Goal: Task Accomplishment & Management: Manage account settings

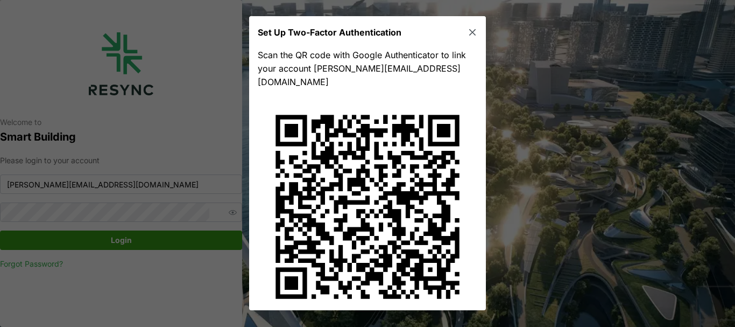
click at [467, 28] on icon "button" at bounding box center [472, 32] width 11 height 11
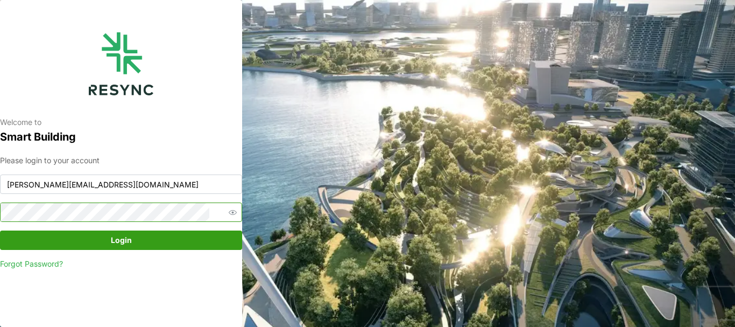
click at [229, 214] on icon "button" at bounding box center [233, 212] width 8 height 8
click at [0, 230] on button "Login" at bounding box center [121, 239] width 242 height 19
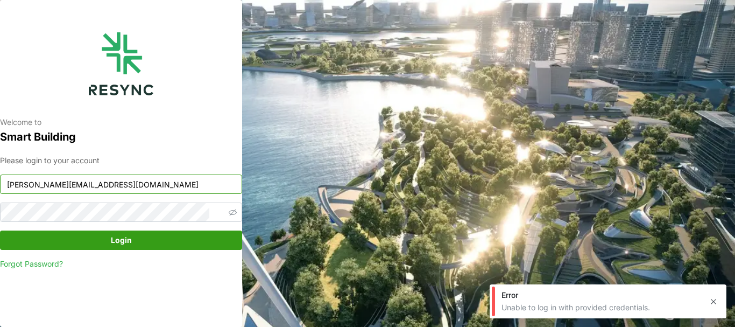
click at [177, 183] on input "chandramohan@primustech.com.sg" at bounding box center [121, 183] width 242 height 19
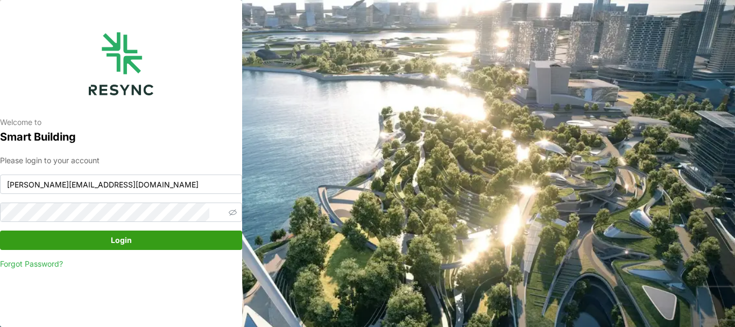
click at [126, 241] on span "Login" at bounding box center [121, 240] width 21 height 18
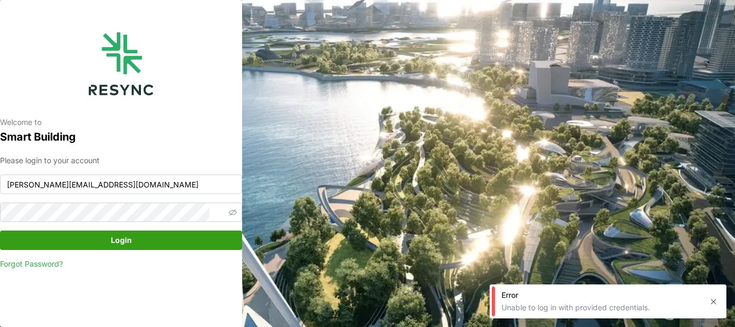
click at [659, 294] on div "Error" at bounding box center [601, 295] width 199 height 11
click at [569, 313] on div "Error Unable to log in with provided credentials." at bounding box center [608, 301] width 237 height 34
click at [711, 298] on icon "button" at bounding box center [713, 301] width 9 height 9
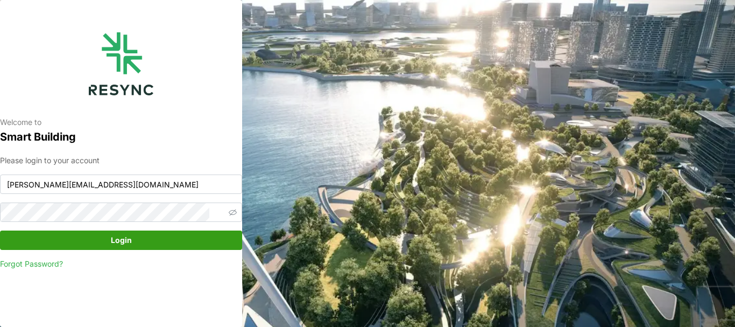
click at [72, 260] on link "Forgot Password?" at bounding box center [121, 263] width 242 height 11
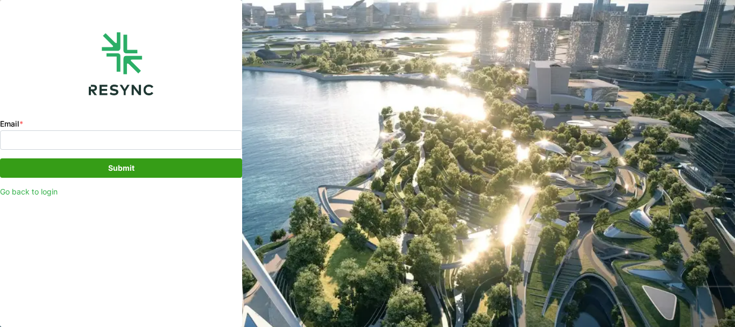
click at [93, 130] on div "Email *" at bounding box center [121, 133] width 242 height 33
click at [85, 139] on input "Email *" at bounding box center [121, 139] width 242 height 19
type input "m"
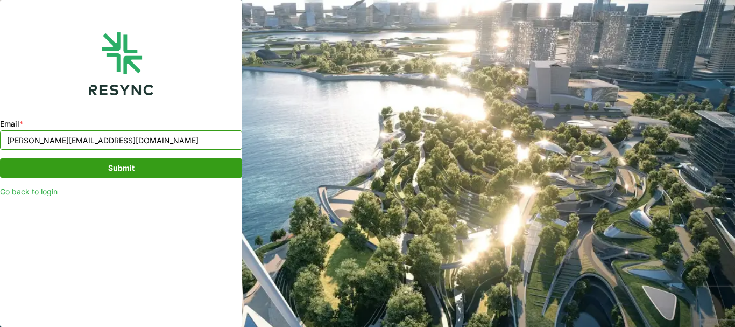
type input "chandramohan@primustech.com.sg"
click at [101, 161] on span "Submit" at bounding box center [121, 168] width 222 height 18
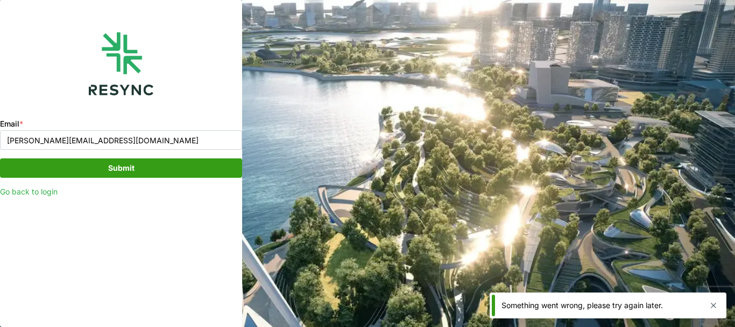
click at [39, 193] on link "Go back to login" at bounding box center [121, 191] width 242 height 11
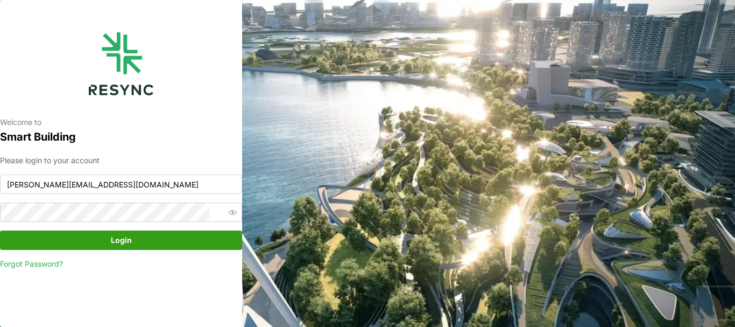
click at [229, 215] on icon "button" at bounding box center [233, 212] width 8 height 8
click at [122, 236] on span "Login" at bounding box center [121, 240] width 21 height 18
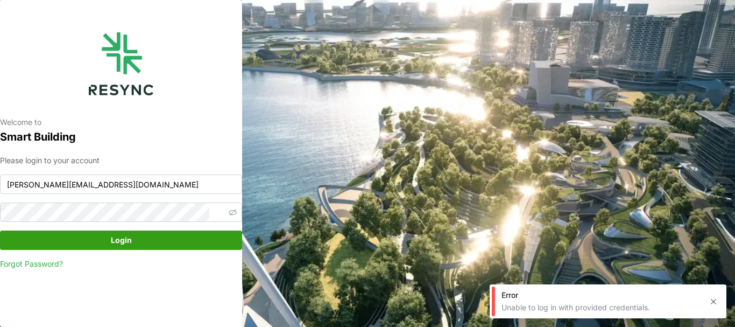
click at [713, 300] on icon "button" at bounding box center [713, 301] width 9 height 9
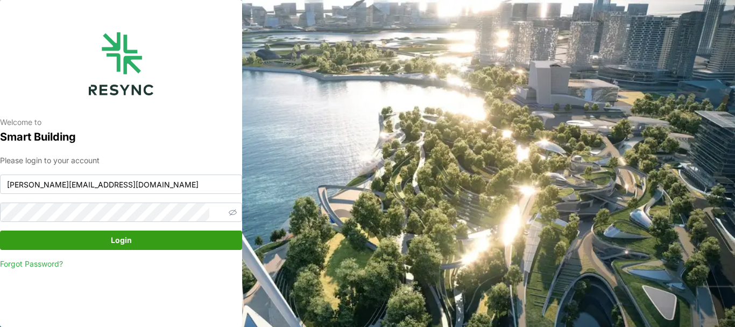
click at [140, 237] on span "Login" at bounding box center [121, 240] width 222 height 18
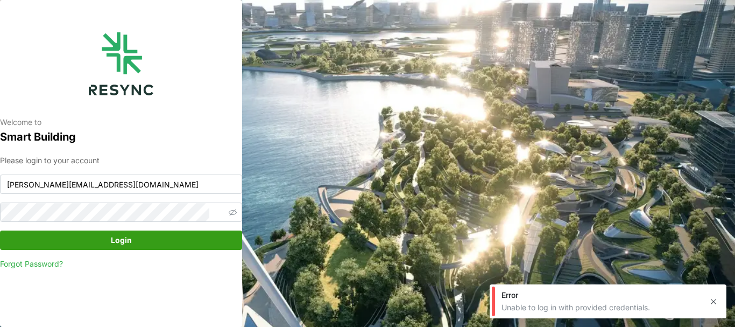
click at [639, 300] on div "Error" at bounding box center [601, 295] width 199 height 11
click at [713, 300] on icon "button" at bounding box center [713, 301] width 9 height 9
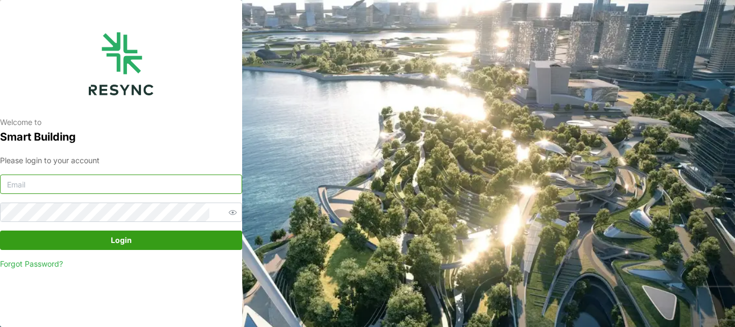
type input "[PERSON_NAME][EMAIL_ADDRESS][DOMAIN_NAME]"
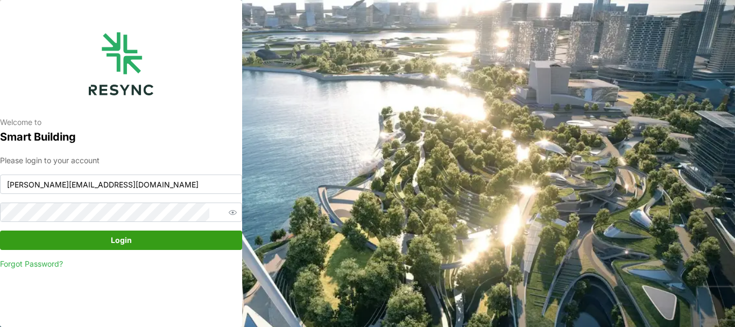
click at [153, 237] on span "Login" at bounding box center [121, 240] width 222 height 18
click at [108, 235] on span "Login" at bounding box center [121, 240] width 222 height 18
click at [36, 261] on link "Forgot Password?" at bounding box center [121, 263] width 242 height 11
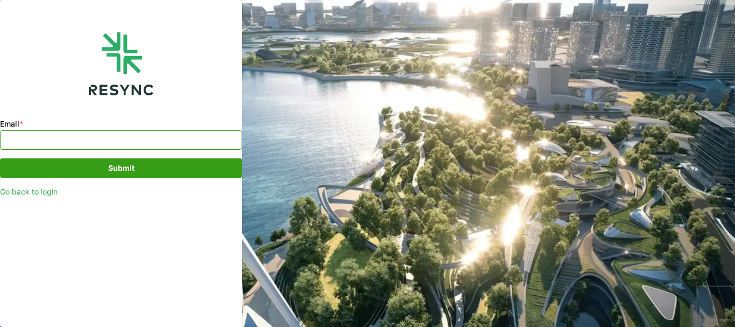
click at [49, 142] on input "Email *" at bounding box center [121, 139] width 242 height 19
click at [79, 142] on input "chandramohan.primustech.com.sg" at bounding box center [121, 139] width 242 height 19
type input "chandramohan@primustech.com.sg"
click at [112, 163] on span "Submit" at bounding box center [121, 168] width 26 height 18
click at [109, 167] on span "Submit" at bounding box center [121, 168] width 26 height 18
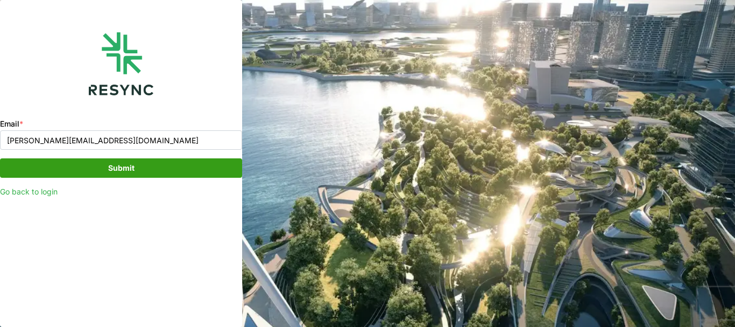
click at [45, 191] on link "Go back to login" at bounding box center [121, 191] width 242 height 11
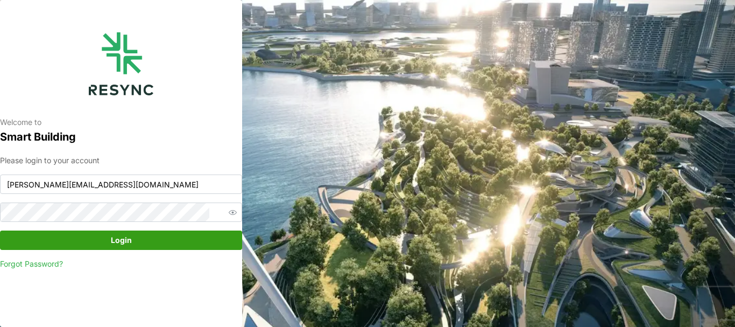
click at [229, 212] on icon "button" at bounding box center [233, 212] width 8 height 5
click at [142, 234] on span "Login" at bounding box center [121, 240] width 222 height 18
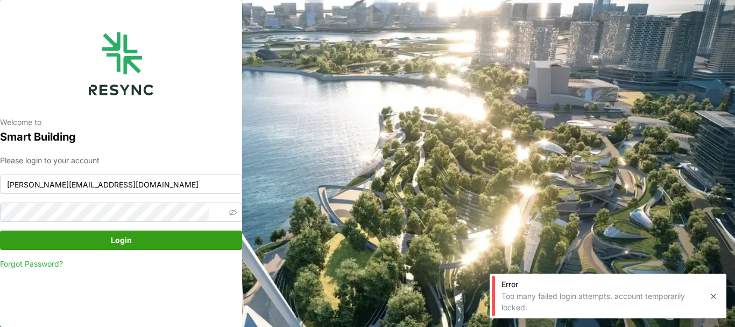
click at [60, 265] on link "Forgot Password?" at bounding box center [121, 263] width 242 height 11
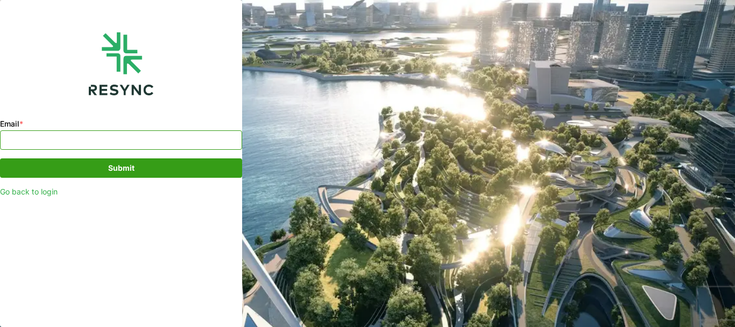
click at [73, 140] on input "Email *" at bounding box center [121, 139] width 242 height 19
click at [44, 195] on link "Go back to login" at bounding box center [121, 191] width 242 height 11
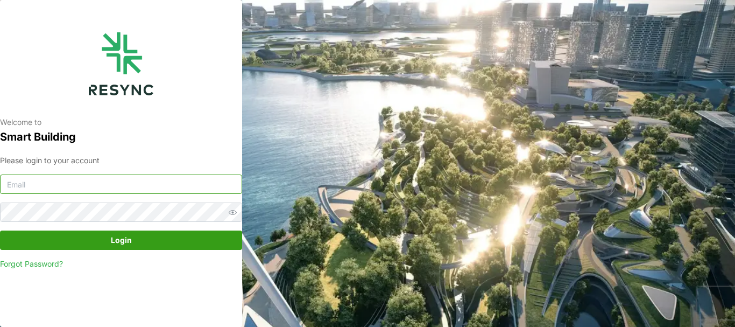
type input "chandramohan@primustech.com.sg"
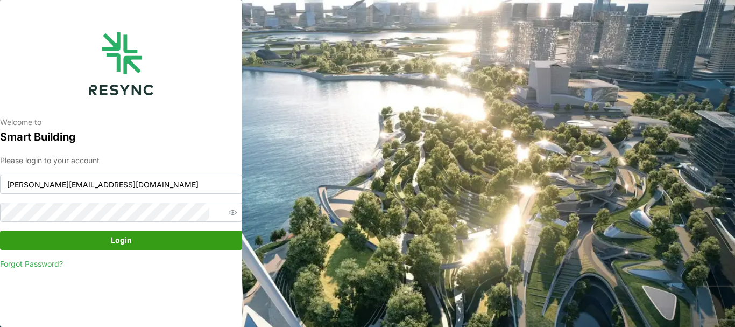
click at [118, 240] on span "Login" at bounding box center [121, 240] width 21 height 18
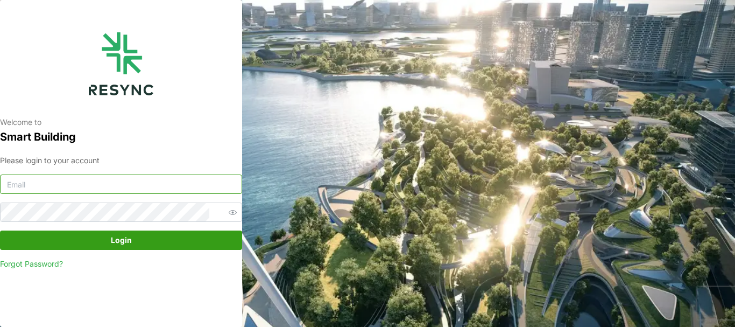
type input "[PERSON_NAME][EMAIL_ADDRESS][DOMAIN_NAME]"
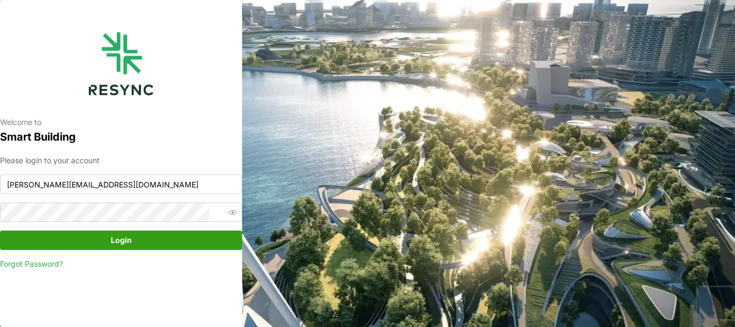
click at [145, 243] on span "Login" at bounding box center [121, 240] width 222 height 18
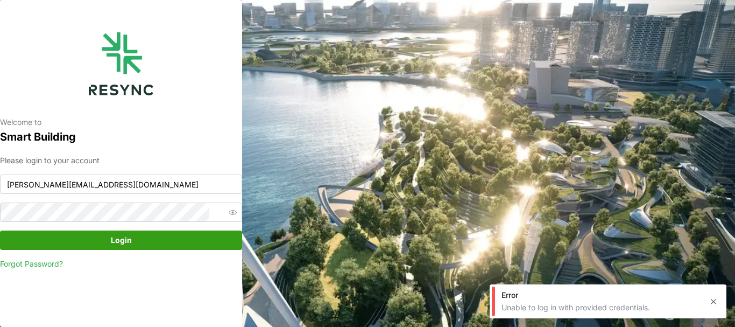
click at [714, 300] on icon "button" at bounding box center [713, 301] width 9 height 9
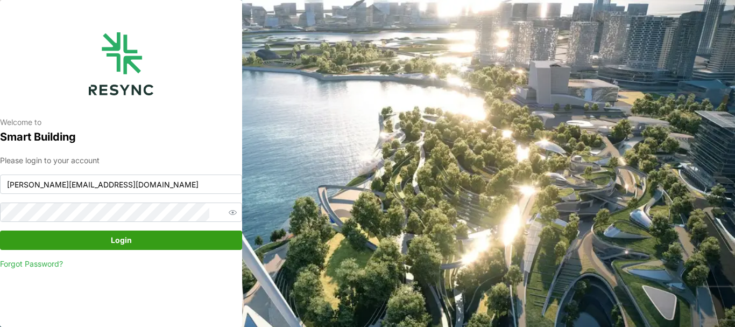
click at [119, 238] on span "Login" at bounding box center [121, 240] width 21 height 18
click at [229, 215] on icon "button" at bounding box center [233, 212] width 8 height 8
click at [129, 236] on span "Login" at bounding box center [121, 240] width 21 height 18
click at [43, 265] on link "Forgot Password?" at bounding box center [121, 263] width 242 height 11
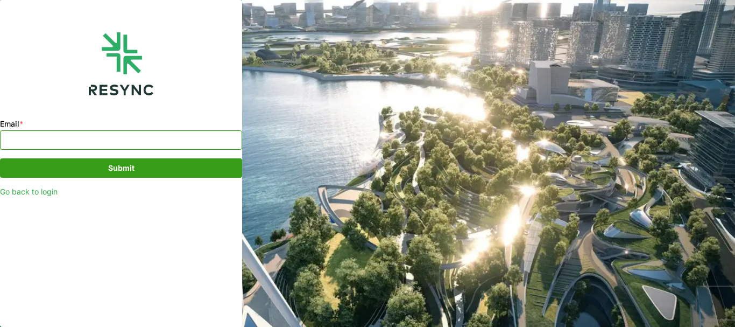
click at [51, 134] on input "Email *" at bounding box center [121, 139] width 242 height 19
type input "p"
type input "chandramohan@primustech.com.sg"
click at [111, 168] on span "Submit" at bounding box center [121, 168] width 26 height 18
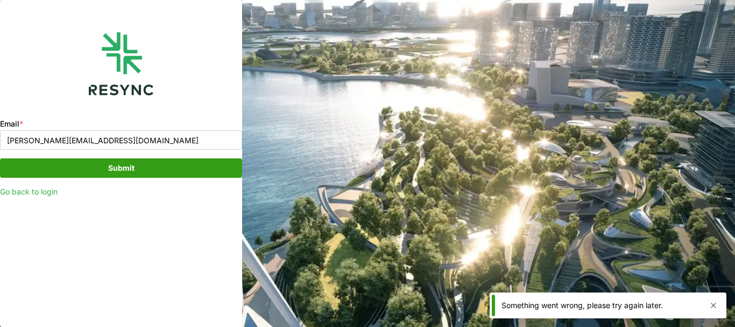
click at [115, 167] on span "Submit" at bounding box center [121, 168] width 26 height 18
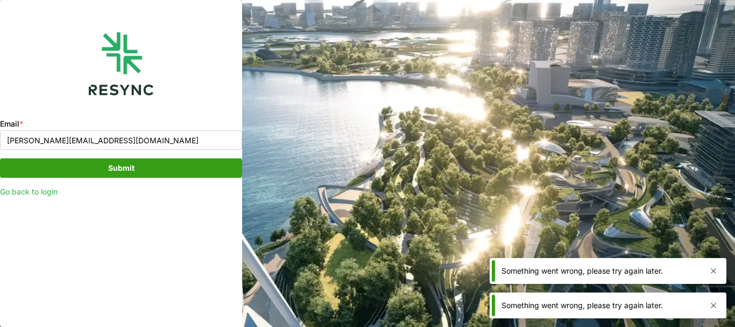
click at [115, 167] on span "Submit" at bounding box center [121, 168] width 26 height 18
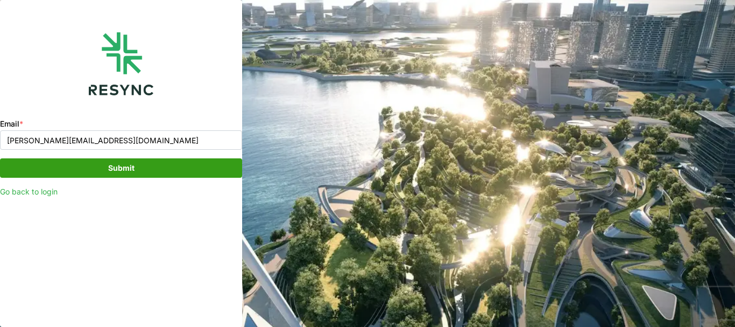
click at [96, 163] on span "Submit" at bounding box center [121, 168] width 222 height 18
click at [30, 191] on link "Go back to login" at bounding box center [121, 191] width 242 height 11
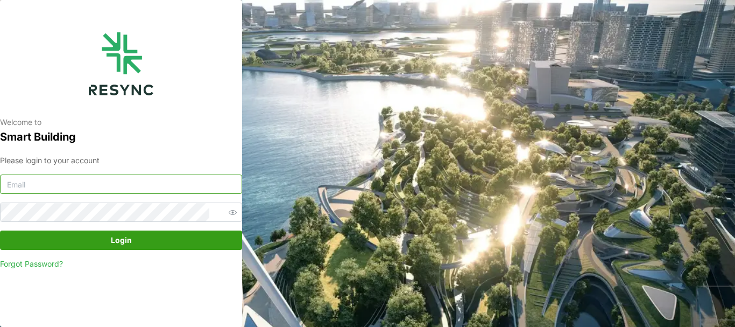
type input "chandramohan@primustech.com.sg"
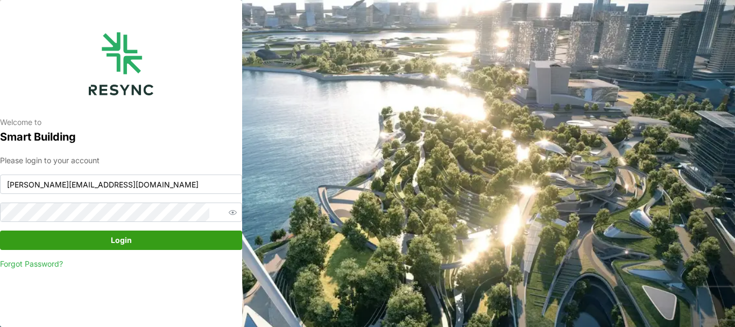
click at [93, 237] on span "Login" at bounding box center [121, 240] width 222 height 18
click at [113, 239] on span "Login" at bounding box center [121, 240] width 21 height 18
click at [92, 236] on span "Login" at bounding box center [121, 240] width 222 height 18
click at [0, 230] on button "Login" at bounding box center [121, 239] width 242 height 19
click at [117, 241] on span "Login" at bounding box center [121, 240] width 21 height 18
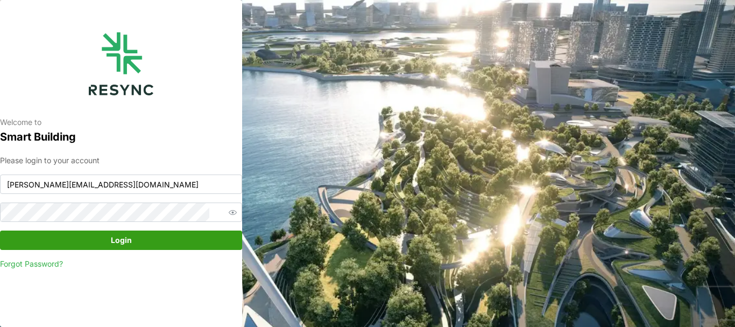
click at [106, 241] on span "Login" at bounding box center [121, 240] width 222 height 18
click at [159, 241] on span "Login" at bounding box center [121, 240] width 222 height 18
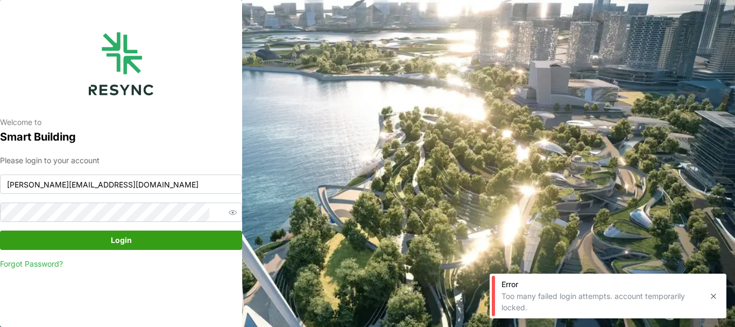
click at [715, 296] on icon "button" at bounding box center [713, 296] width 9 height 9
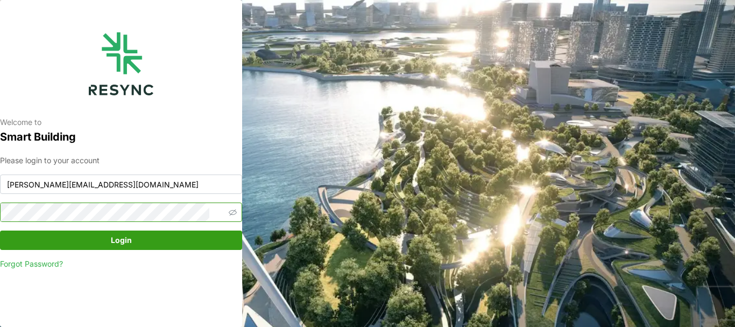
drag, startPoint x: 218, startPoint y: 214, endPoint x: 213, endPoint y: 214, distance: 5.4
click at [229, 214] on icon "button" at bounding box center [233, 212] width 8 height 8
click at [113, 243] on span "Login" at bounding box center [121, 240] width 21 height 18
click at [47, 262] on link "Forgot Password?" at bounding box center [121, 263] width 242 height 11
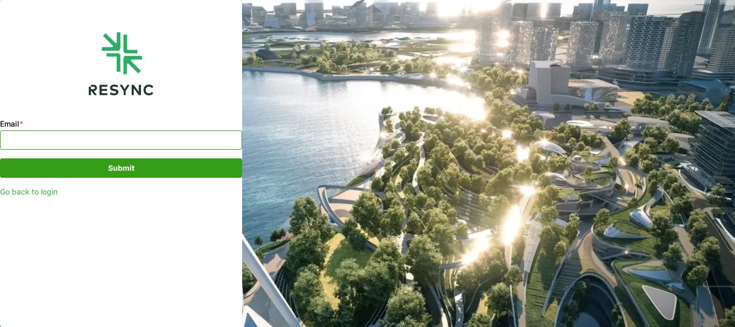
click at [55, 144] on input "Email *" at bounding box center [121, 139] width 242 height 19
type input "chandramohan@primustech.com.sg"
click at [136, 168] on span "Submit" at bounding box center [121, 168] width 222 height 18
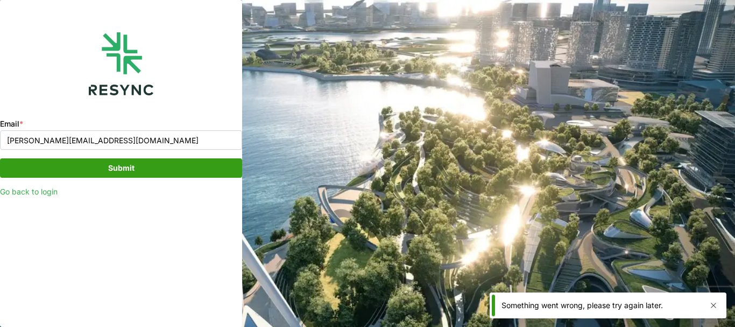
click at [125, 168] on span "Submit" at bounding box center [121, 168] width 26 height 18
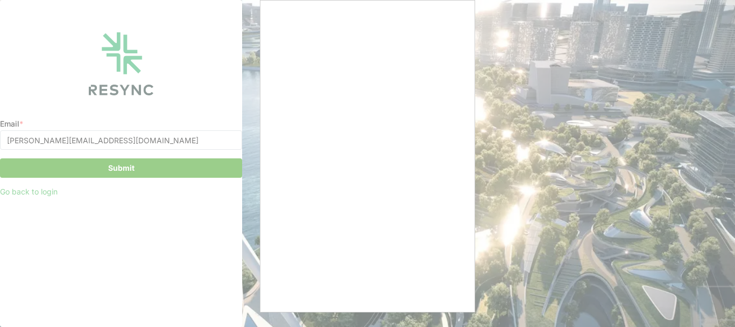
click at [41, 195] on div at bounding box center [367, 163] width 735 height 327
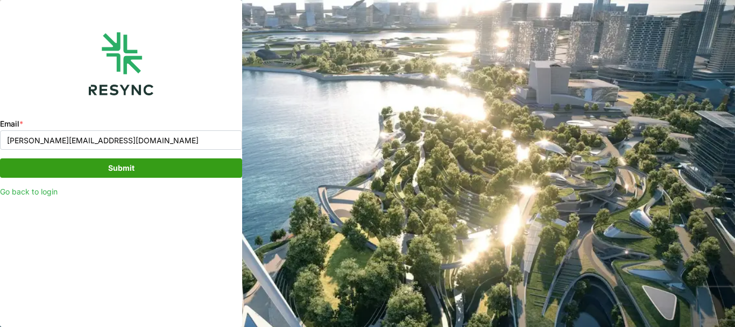
click at [38, 193] on link "Go back to login" at bounding box center [121, 191] width 242 height 11
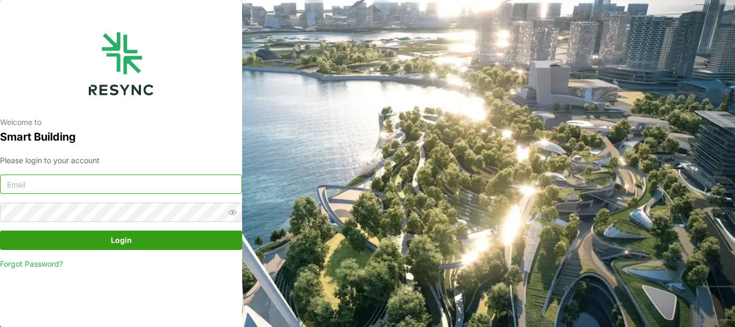
type input "chandramohan@primustech.com.sg"
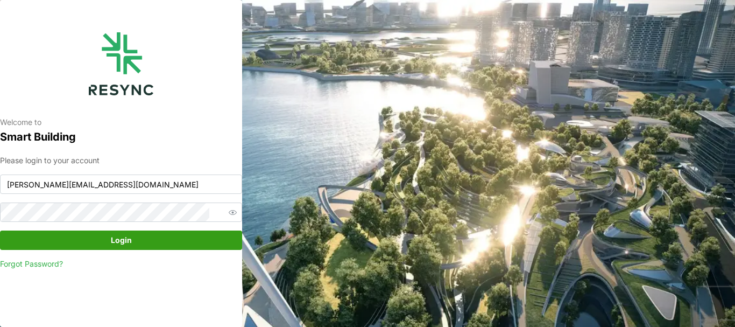
click at [44, 263] on link "Forgot Password?" at bounding box center [121, 263] width 242 height 11
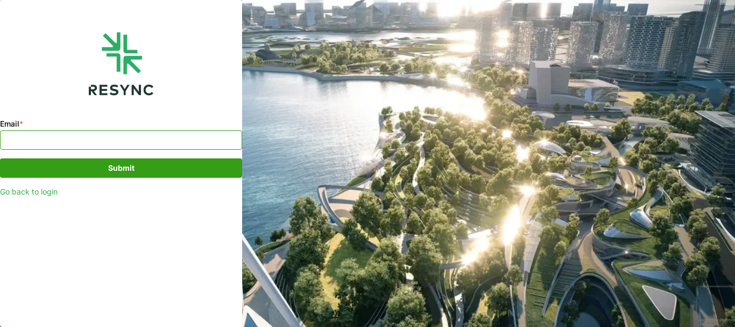
click at [66, 143] on input "Email *" at bounding box center [121, 139] width 242 height 19
click at [46, 191] on link "Go back to login" at bounding box center [121, 191] width 242 height 11
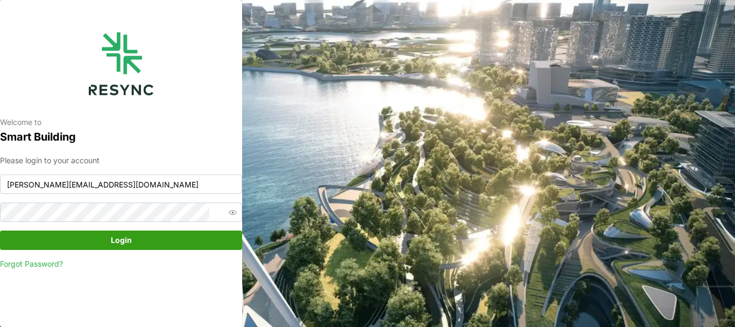
click at [229, 210] on icon "button" at bounding box center [233, 212] width 8 height 8
click at [115, 239] on span "Login" at bounding box center [121, 240] width 21 height 18
click at [322, 93] on div "Welcome to Smart Building Please login to your account chandramohan@primustech.…" at bounding box center [367, 163] width 735 height 327
click at [0, 230] on button "Login" at bounding box center [121, 239] width 242 height 19
click at [111, 238] on span "Login" at bounding box center [121, 240] width 21 height 18
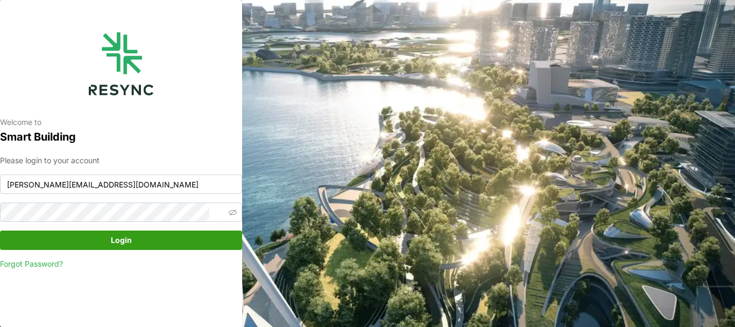
click at [132, 242] on span "Login" at bounding box center [121, 240] width 222 height 18
click at [131, 238] on span "Login" at bounding box center [121, 240] width 21 height 18
click at [113, 243] on span "Login" at bounding box center [121, 240] width 21 height 18
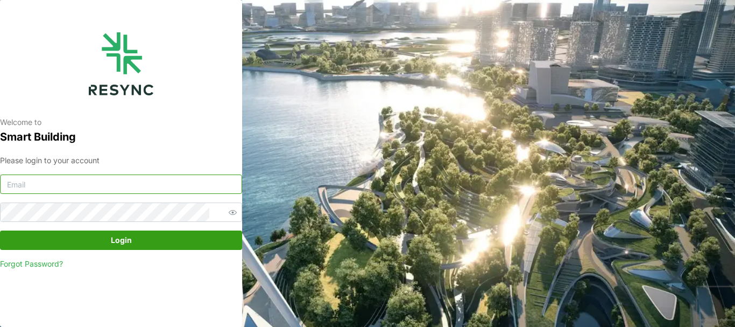
type input "[PERSON_NAME][EMAIL_ADDRESS][DOMAIN_NAME]"
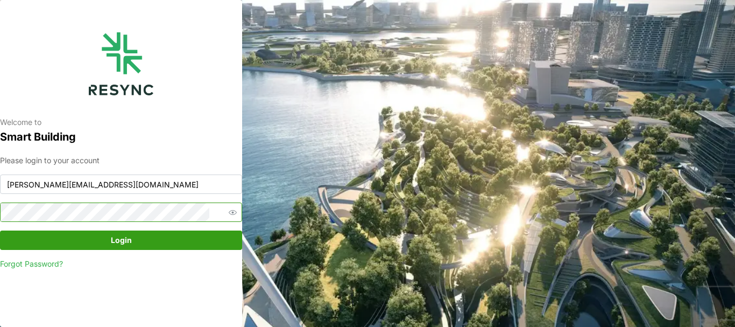
click at [0, 230] on button "Login" at bounding box center [121, 239] width 242 height 19
click at [229, 209] on icon "button" at bounding box center [233, 212] width 8 height 8
click at [0, 230] on button "Login" at bounding box center [121, 239] width 242 height 19
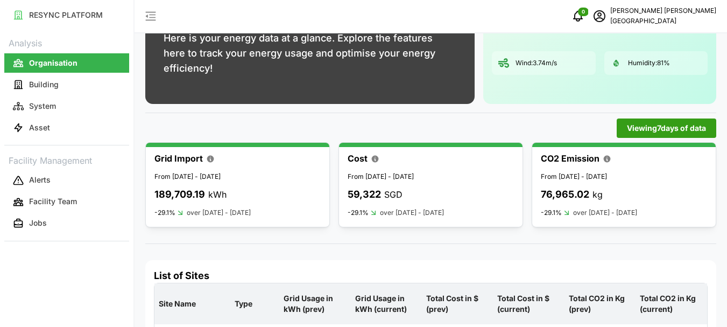
scroll to position [133, 0]
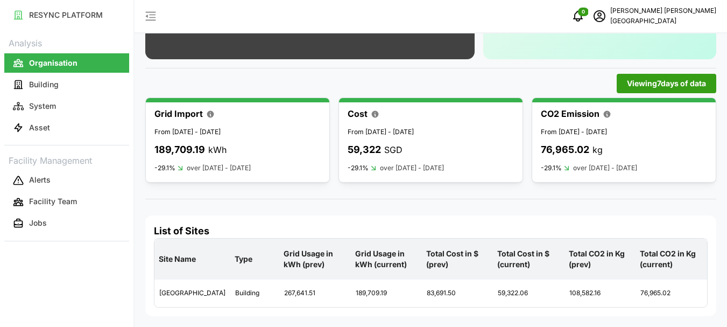
click at [398, 136] on p "From [DATE] - [DATE]" at bounding box center [431, 132] width 166 height 10
click at [381, 133] on p "From [DATE] - [DATE]" at bounding box center [431, 132] width 166 height 10
click at [378, 168] on div "-29.1% over [DATE] - [DATE]" at bounding box center [431, 168] width 166 height 10
click at [374, 168] on line at bounding box center [374, 168] width 4 height 4
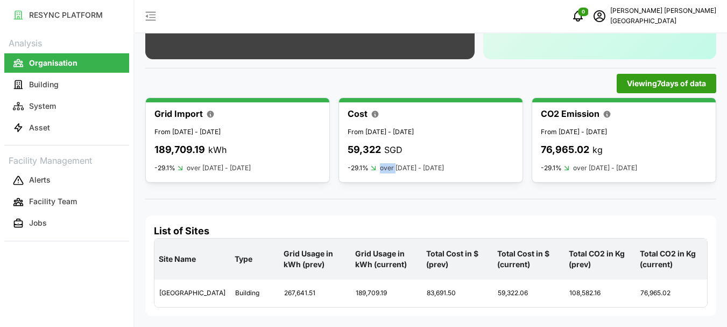
click at [374, 168] on line at bounding box center [374, 168] width 4 height 4
click at [399, 168] on p "over [DATE] - [DATE]" at bounding box center [412, 168] width 64 height 10
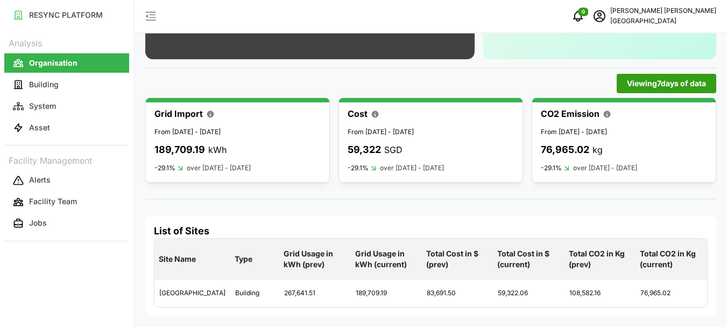
click at [392, 145] on p "SGD" at bounding box center [393, 149] width 18 height 13
click at [392, 144] on p "SGD" at bounding box center [393, 149] width 18 height 13
drag, startPoint x: 392, startPoint y: 144, endPoint x: 372, endPoint y: 140, distance: 20.4
click at [389, 144] on p "SGD" at bounding box center [393, 149] width 18 height 13
click at [229, 138] on div "Grid Import From [DATE] - [DATE] 189,709.19 kWh -29.1% over [DATE] - [DATE]" at bounding box center [237, 140] width 166 height 67
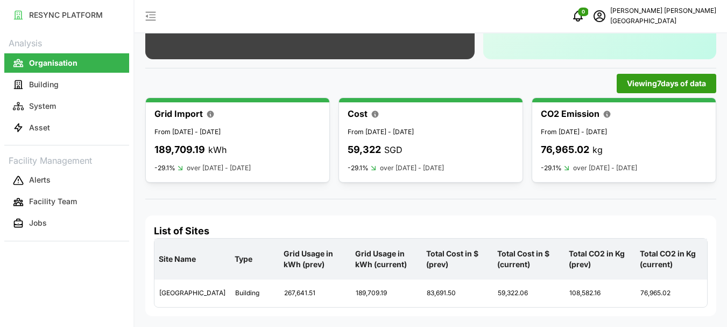
click at [230, 135] on p "From [DATE] - [DATE]" at bounding box center [237, 132] width 166 height 10
drag, startPoint x: 230, startPoint y: 135, endPoint x: 272, endPoint y: 156, distance: 47.2
click at [231, 135] on p "From [DATE] - [DATE]" at bounding box center [237, 132] width 166 height 10
